Goal: Transaction & Acquisition: Purchase product/service

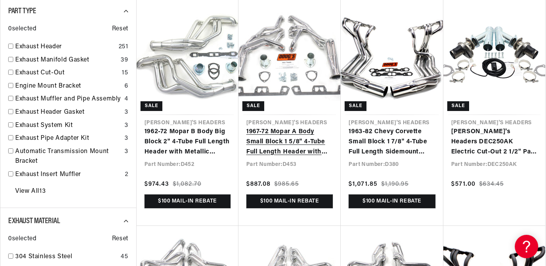
scroll to position [307, 0]
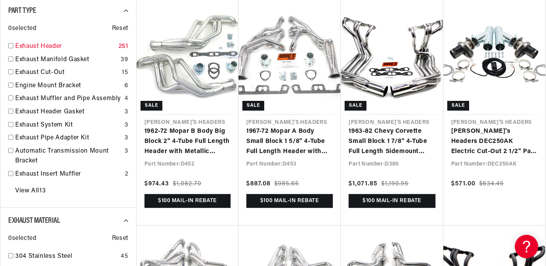
click at [11, 47] on input "checkbox" at bounding box center [10, 45] width 5 height 5
checkbox input "true"
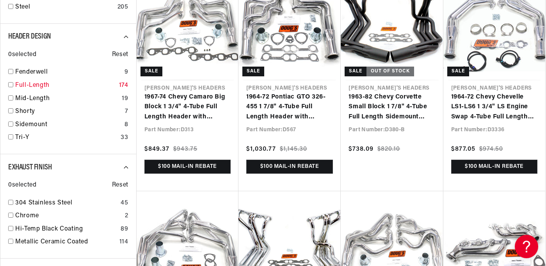
scroll to position [0, 834]
click at [11, 82] on input "checkbox" at bounding box center [10, 84] width 5 height 5
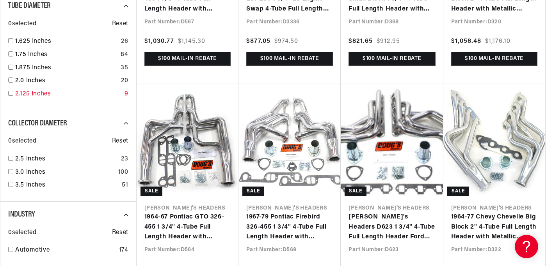
scroll to position [739, 0]
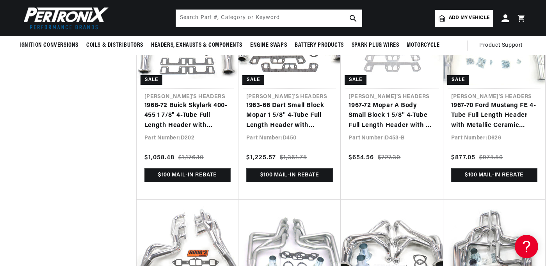
scroll to position [1927, 0]
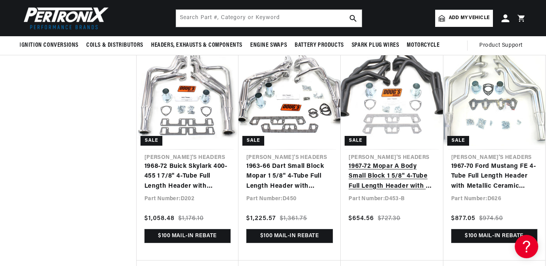
click at [398, 162] on link "1967-72 Mopar A Body Small Block 1 5/8" 4-Tube Full Length Header with Hi-Temp …" at bounding box center [391, 177] width 87 height 30
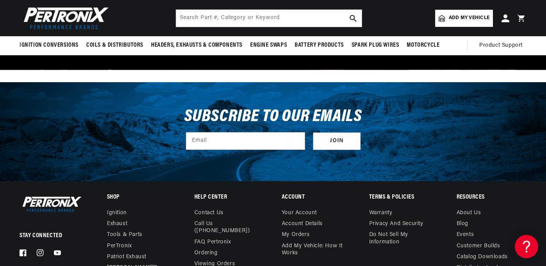
scroll to position [772, 0]
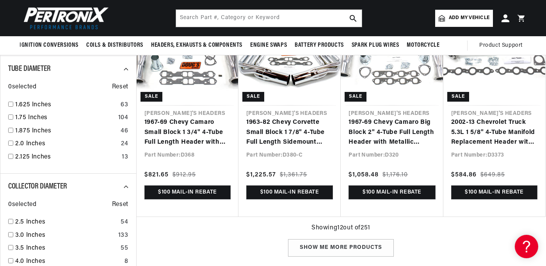
checkbox input "false"
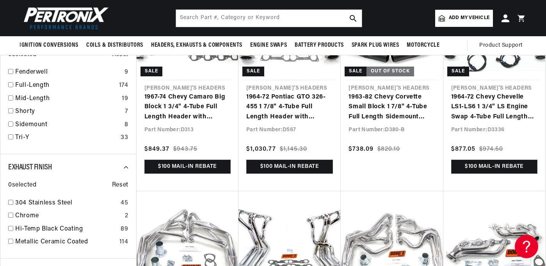
checkbox input "false"
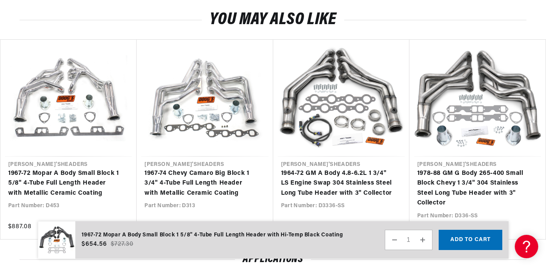
scroll to position [0, 834]
